Goal: Task Accomplishment & Management: Manage account settings

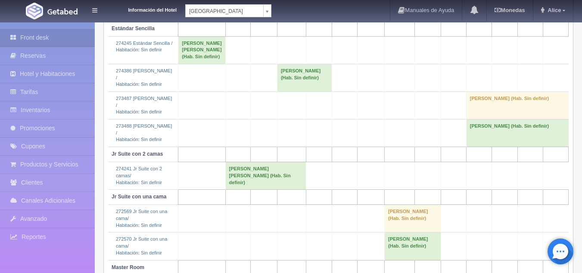
scroll to position [259, 0]
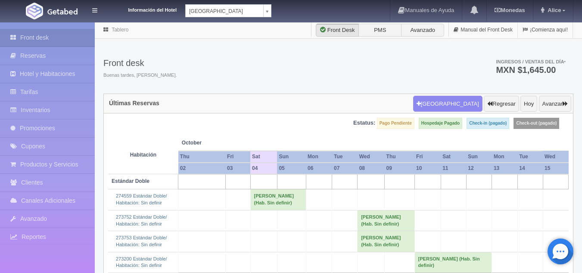
scroll to position [129, 0]
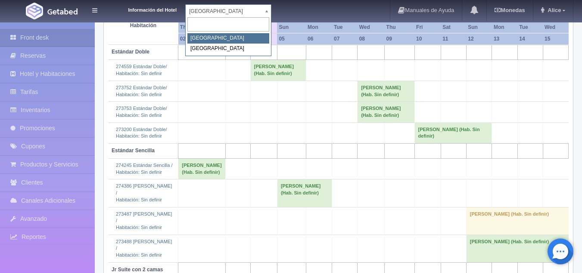
click at [254, 11] on body "Información del Hotel [GEOGRAPHIC_DATA] Campeche [GEOGRAPHIC_DATA] Campeche [GE…" at bounding box center [291, 156] width 582 height 529
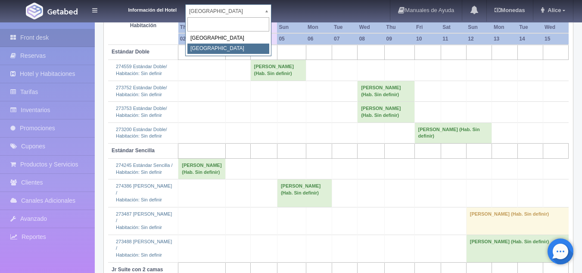
select select "375"
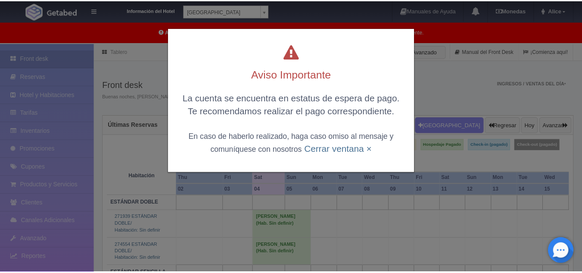
scroll to position [145, 0]
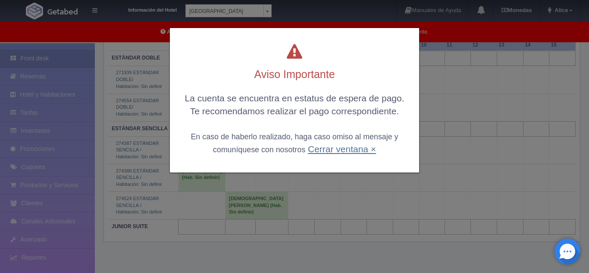
click at [343, 148] on link "Cerrar ventana ×" at bounding box center [342, 149] width 68 height 10
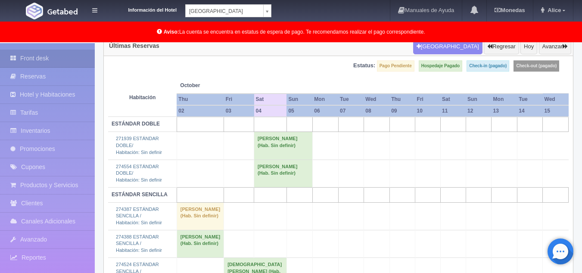
scroll to position [59, 0]
